Goal: Task Accomplishment & Management: Use online tool/utility

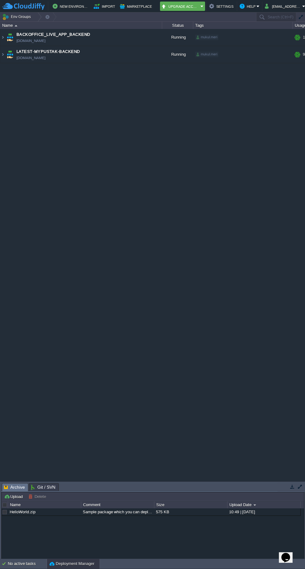
click at [28, 52] on span "LATEST-MYPUSTAK-BACKEND" at bounding box center [48, 52] width 63 height 6
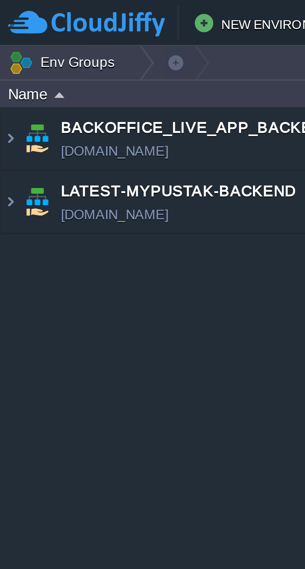
click at [4, 53] on img at bounding box center [2, 54] width 5 height 17
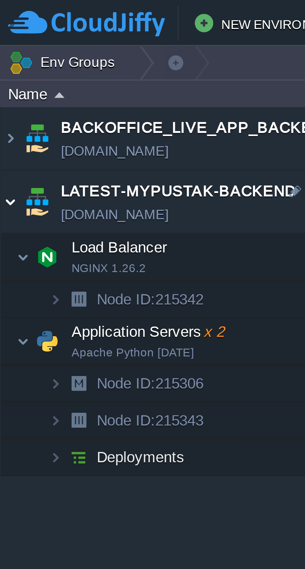
click at [5, 90] on img at bounding box center [6, 92] width 4 height 12
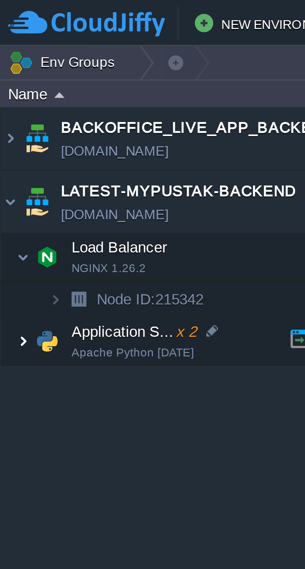
click at [6, 92] on img at bounding box center [6, 92] width 4 height 12
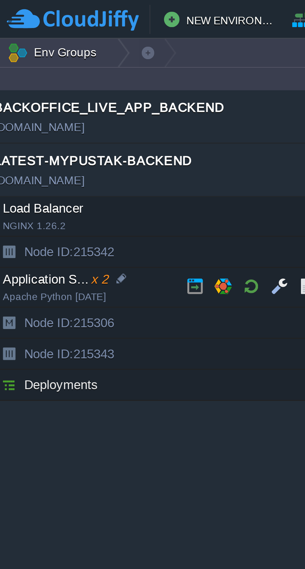
scroll to position [0, 18]
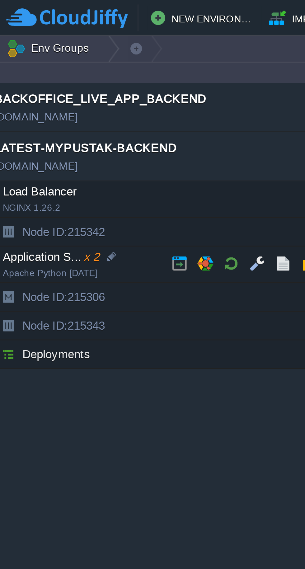
click at [80, 95] on td at bounding box center [80, 91] width 9 height 9
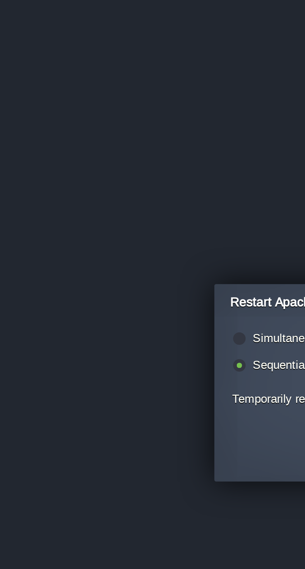
click at [94, 273] on label "Simultaneous restart (i.e. all together)" at bounding box center [121, 274] width 67 height 5
click at [85, 273] on input "radio" at bounding box center [83, 275] width 4 height 4
radio input "true"
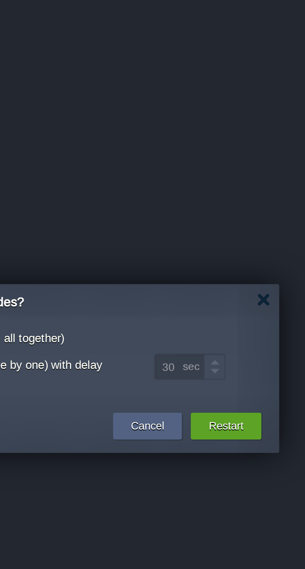
click at [209, 306] on button "Restart" at bounding box center [212, 304] width 12 height 6
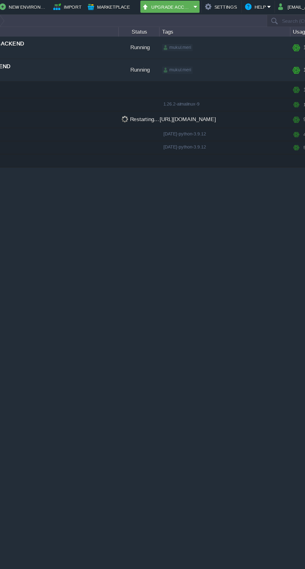
scroll to position [0, 0]
